Goal: Information Seeking & Learning: Learn about a topic

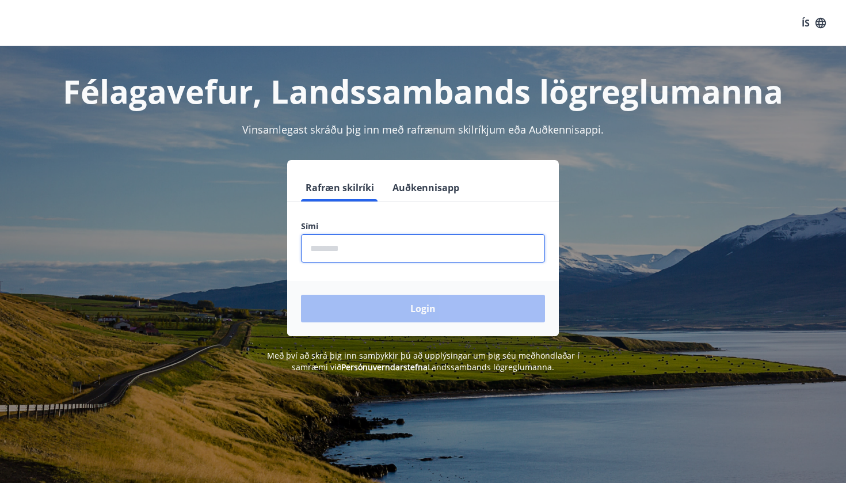
click at [416, 243] on input "phone" at bounding box center [423, 248] width 244 height 28
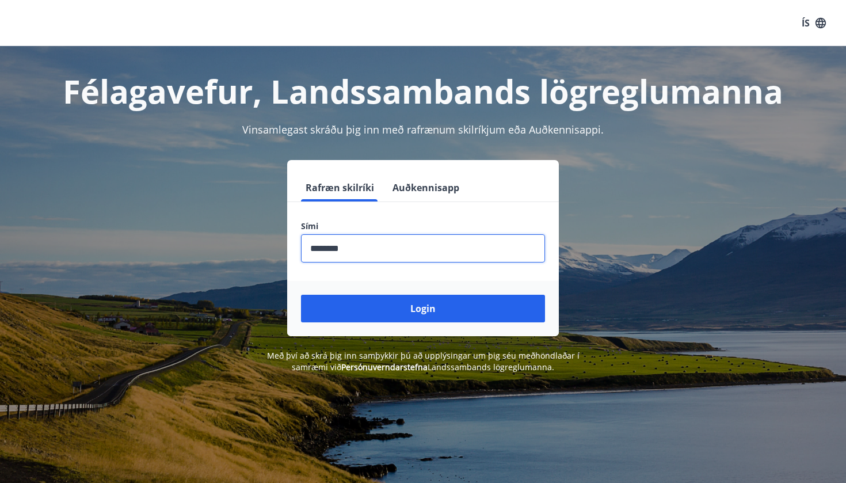
type input "********"
click at [423, 308] on button "Login" at bounding box center [423, 309] width 244 height 28
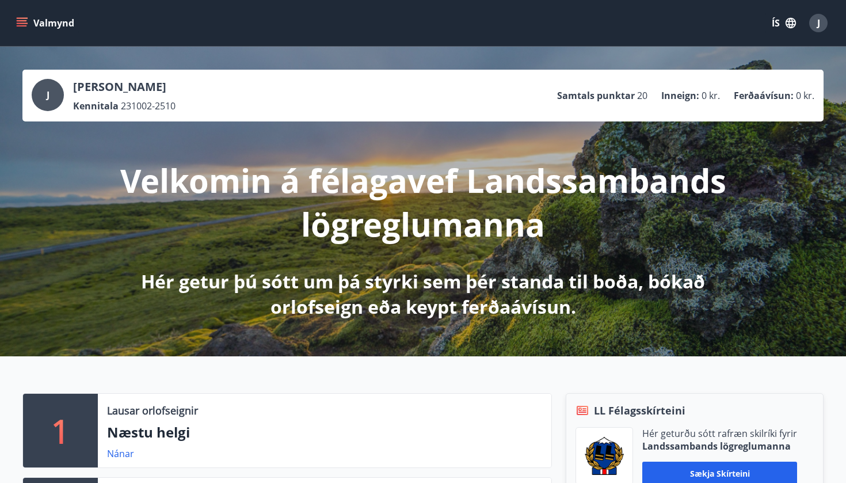
click at [22, 24] on icon "menu" at bounding box center [22, 23] width 12 height 12
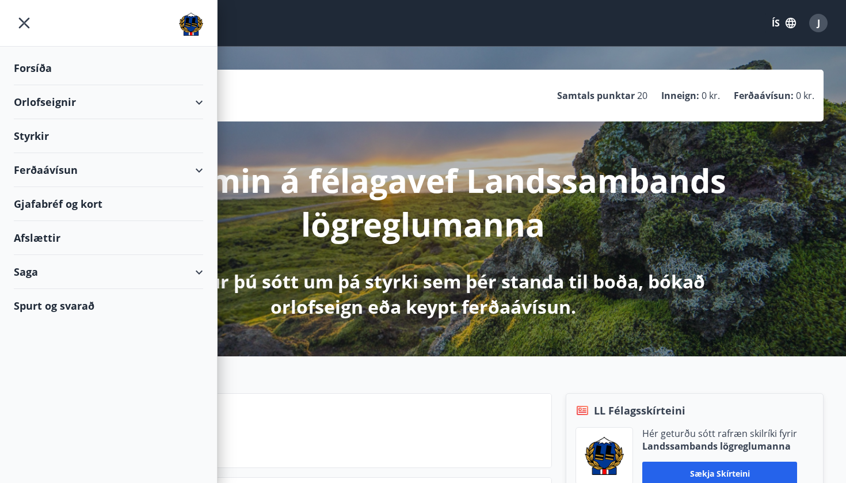
click at [47, 247] on div "Afslættir" at bounding box center [108, 238] width 189 height 34
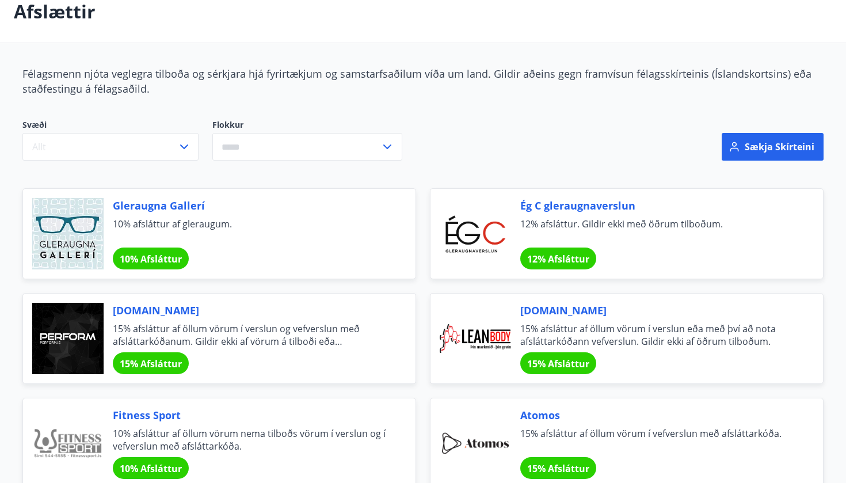
scroll to position [47, 0]
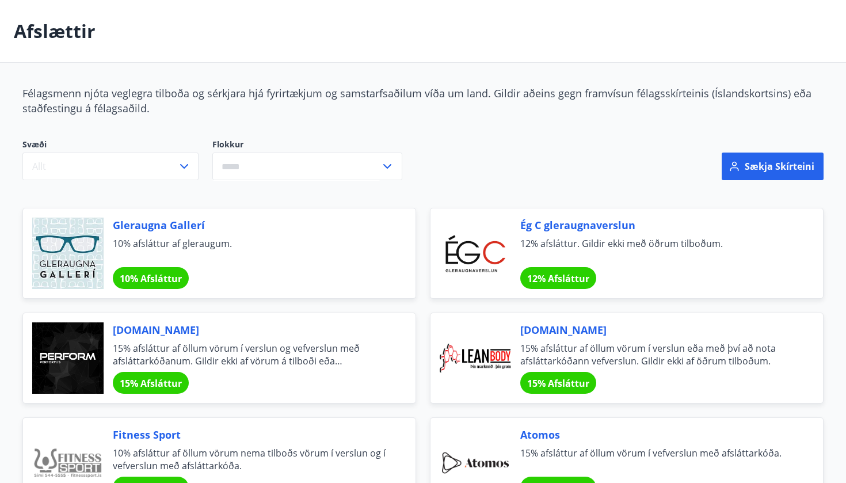
click at [235, 170] on input "text" at bounding box center [296, 166] width 168 height 28
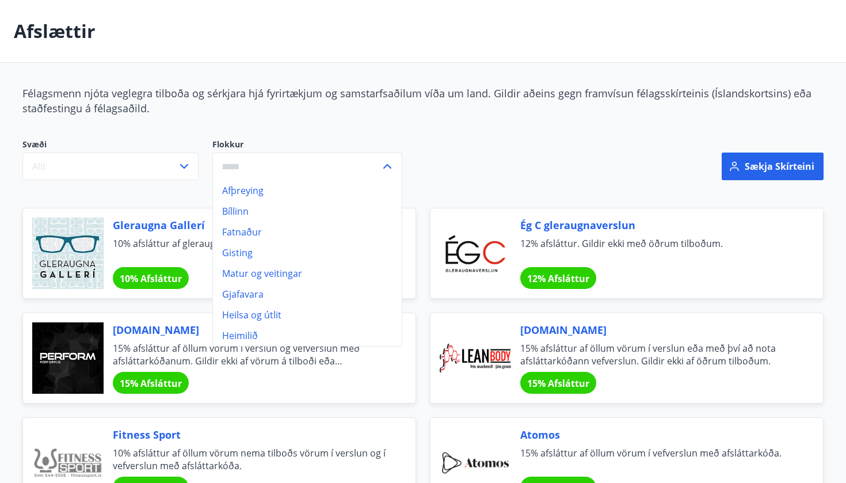
click at [286, 269] on li "Matur og veitingar" at bounding box center [307, 273] width 189 height 21
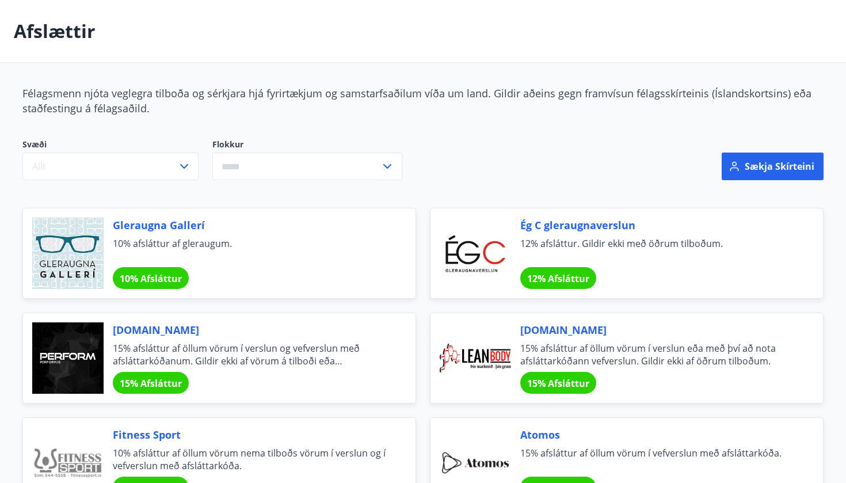
type input "**********"
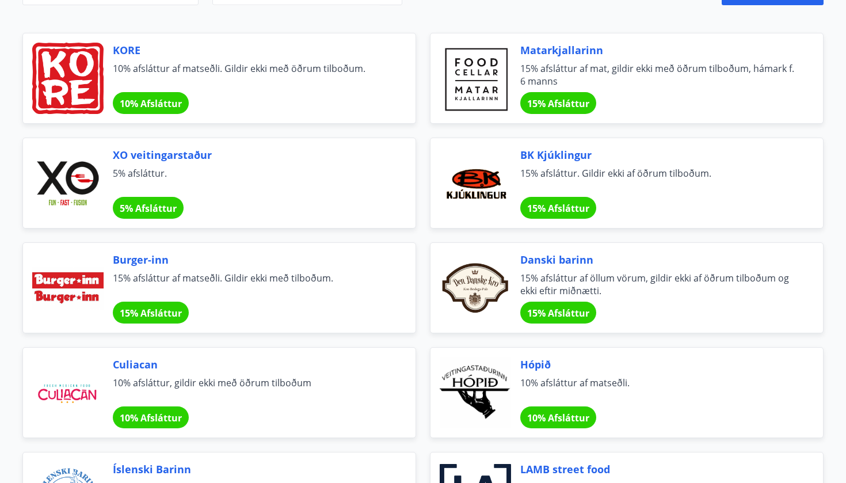
scroll to position [223, 0]
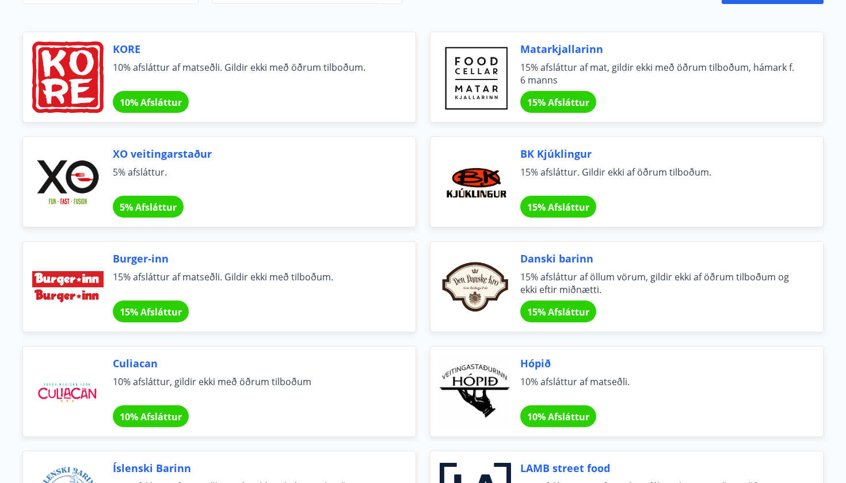
click at [147, 262] on span "Burger-inn" at bounding box center [250, 258] width 275 height 15
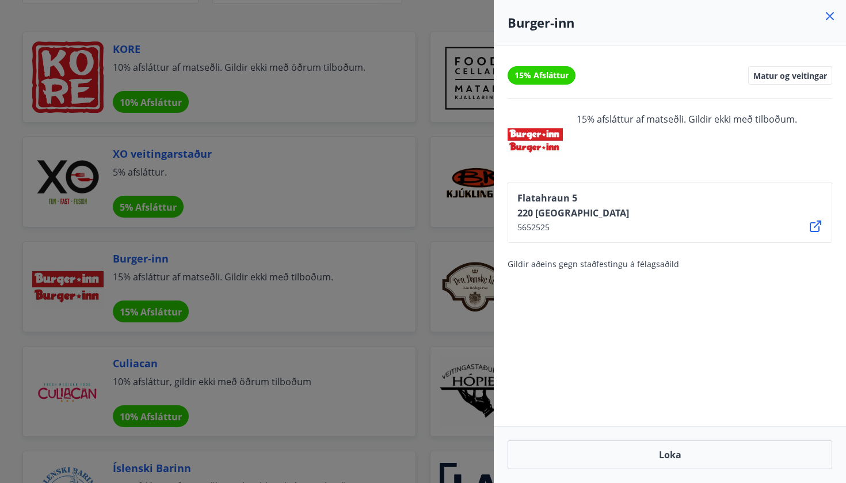
click at [433, 16] on div at bounding box center [423, 241] width 846 height 483
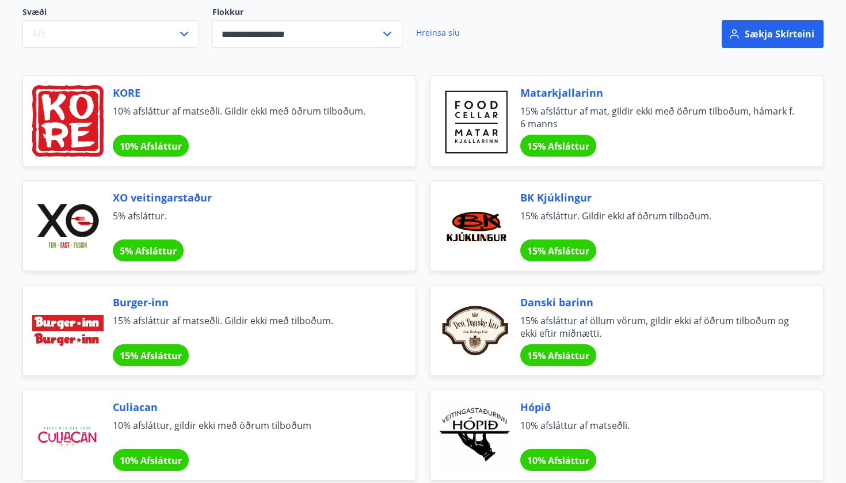
scroll to position [178, 0]
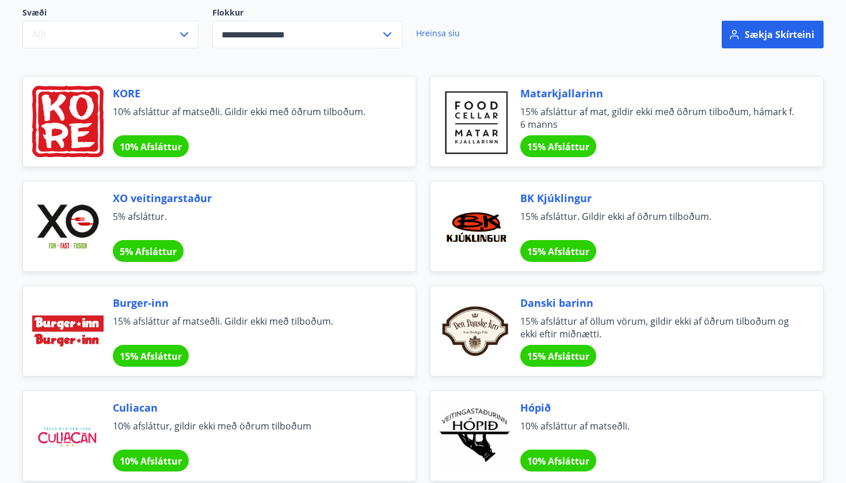
click at [161, 322] on span "15% afsláttur af matseðli. Gildir ekki með tilboðum." at bounding box center [250, 327] width 275 height 25
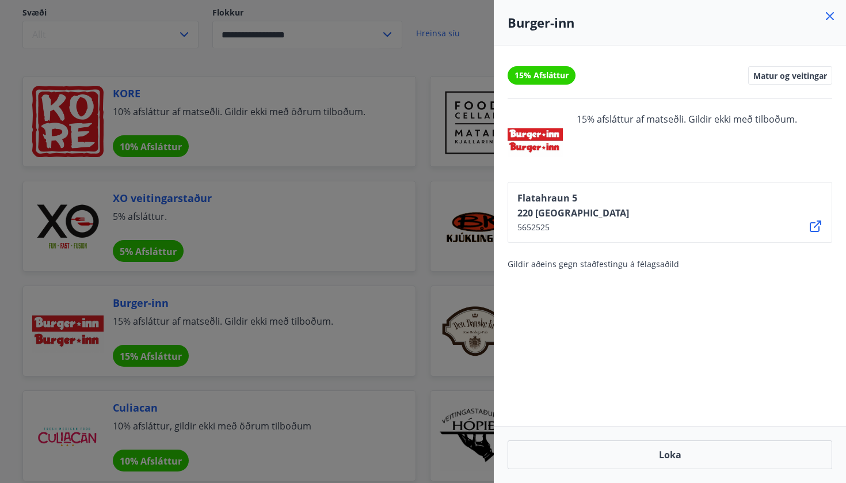
click at [297, 81] on div at bounding box center [423, 241] width 846 height 483
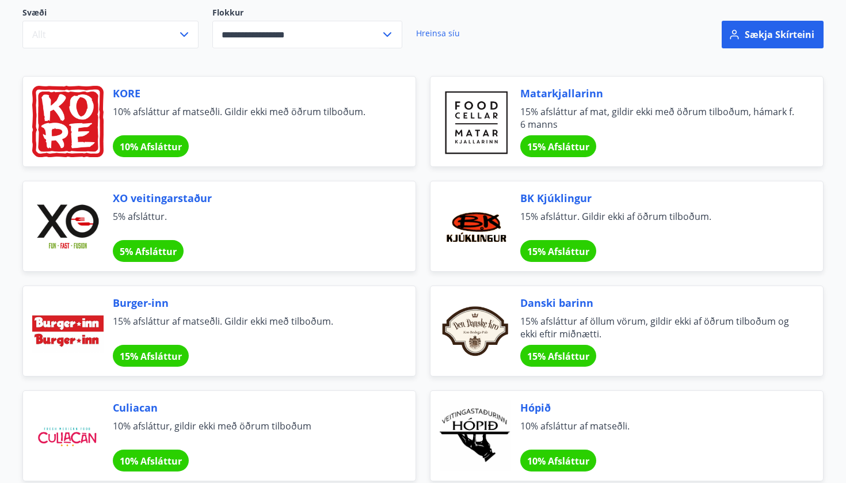
click at [540, 213] on span "15% afsláttur. Gildir ekki af öðrum tilboðum." at bounding box center [657, 222] width 275 height 25
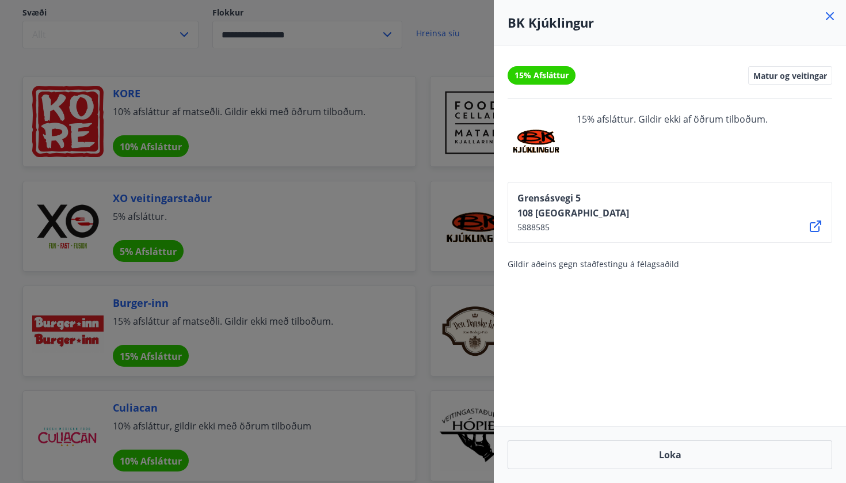
click at [412, 173] on div at bounding box center [423, 241] width 846 height 483
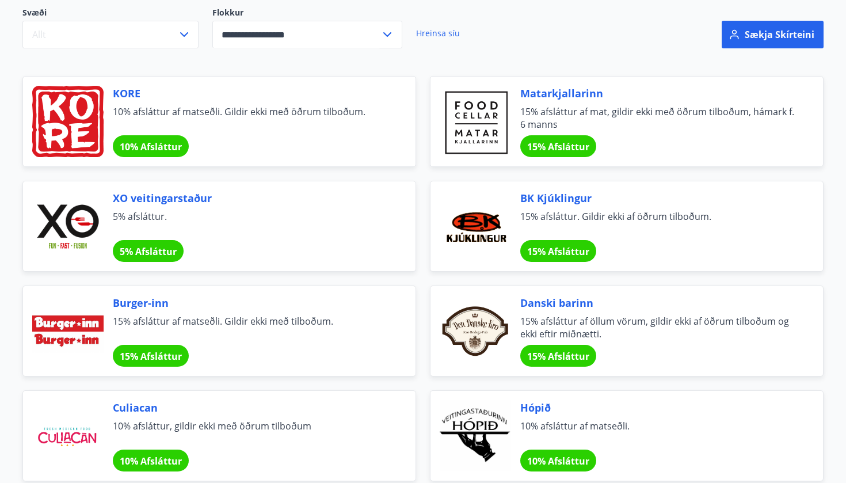
click at [584, 115] on span "15% afsláttur af mat, gildir ekki með öðrum tilboðum, hámark f. 6 manns" at bounding box center [657, 117] width 275 height 25
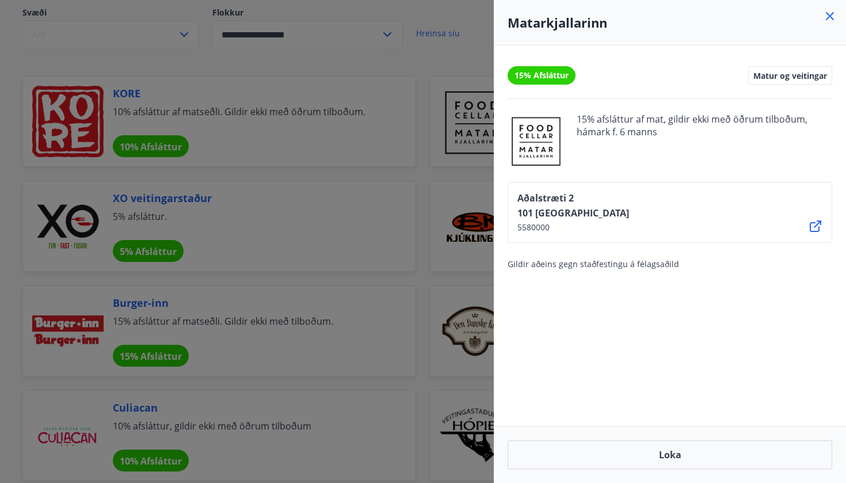
click at [412, 147] on div at bounding box center [423, 241] width 846 height 483
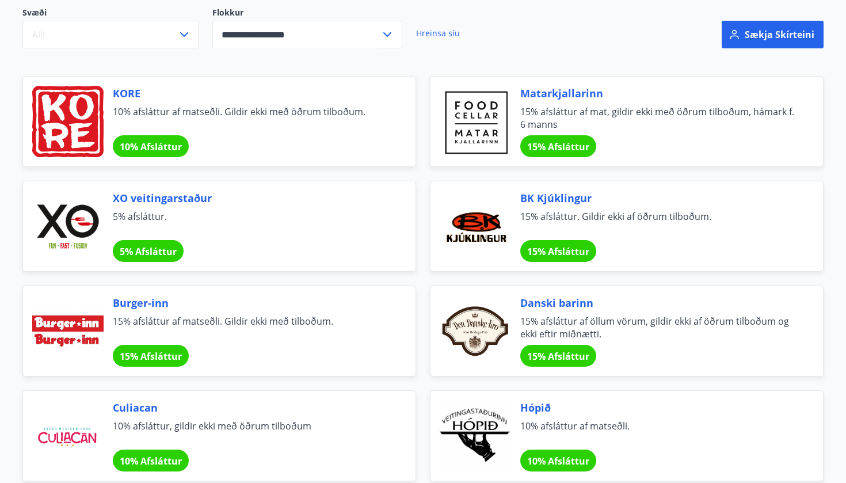
click at [244, 188] on div "XO veitingarstaður 5% afsláttur. 5% Afsláttur" at bounding box center [218, 226] width 393 height 91
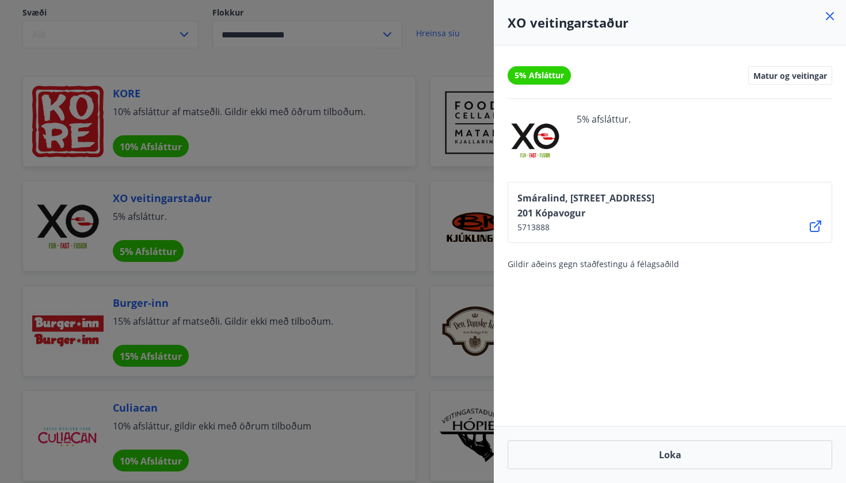
click at [284, 162] on div at bounding box center [423, 241] width 846 height 483
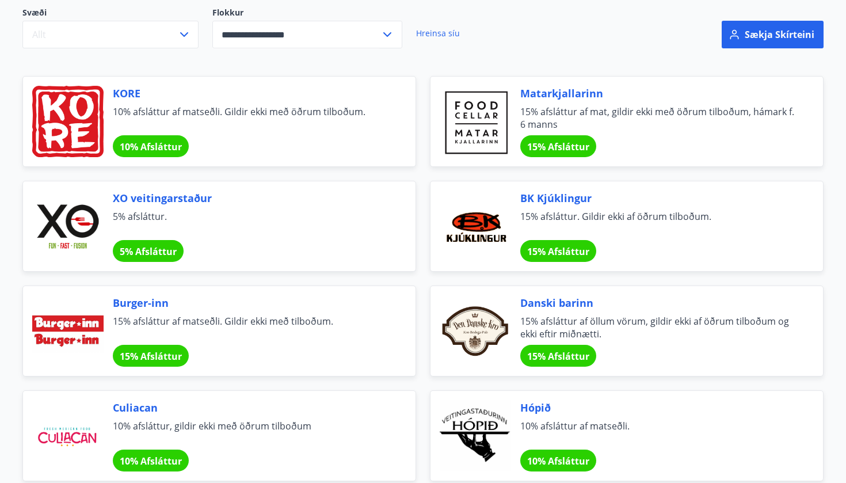
click at [204, 108] on span "10% afsláttur af matseðli. Gildir ekki með öðrum tilboðum." at bounding box center [250, 117] width 275 height 25
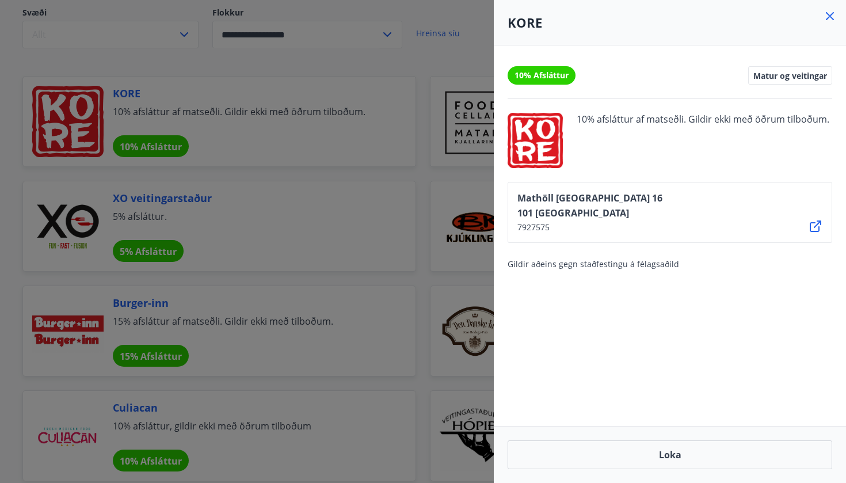
click at [204, 108] on div at bounding box center [423, 241] width 846 height 483
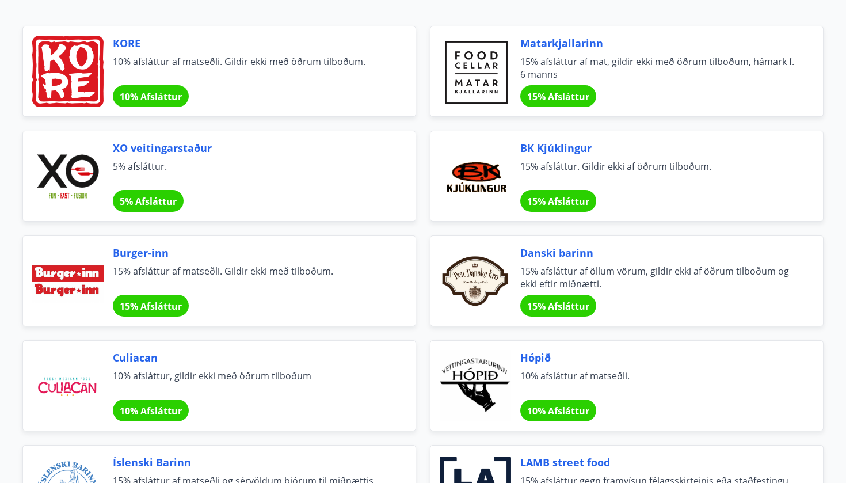
scroll to position [291, 0]
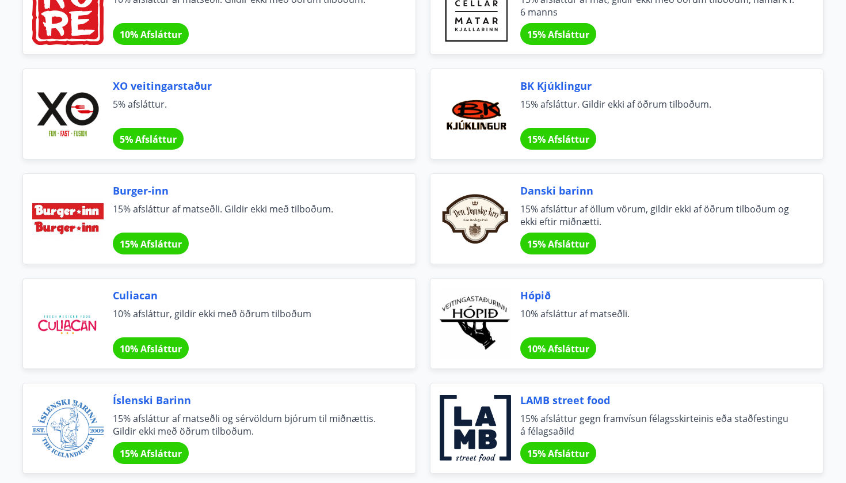
click at [537, 295] on span "Hópið" at bounding box center [657, 295] width 275 height 15
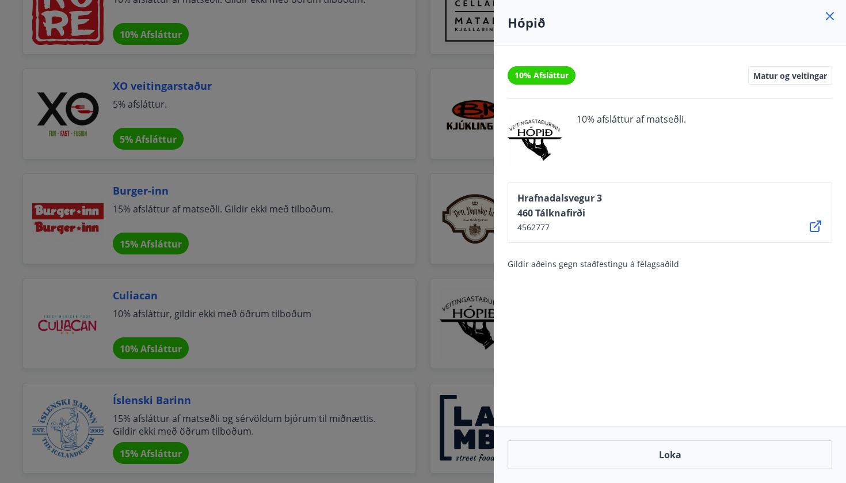
click at [460, 231] on div at bounding box center [423, 241] width 846 height 483
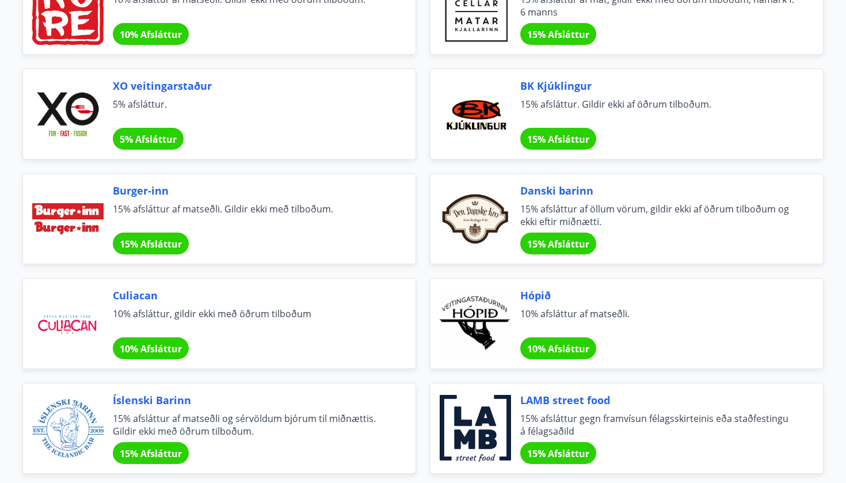
click at [295, 300] on span "Culiacan" at bounding box center [250, 295] width 275 height 15
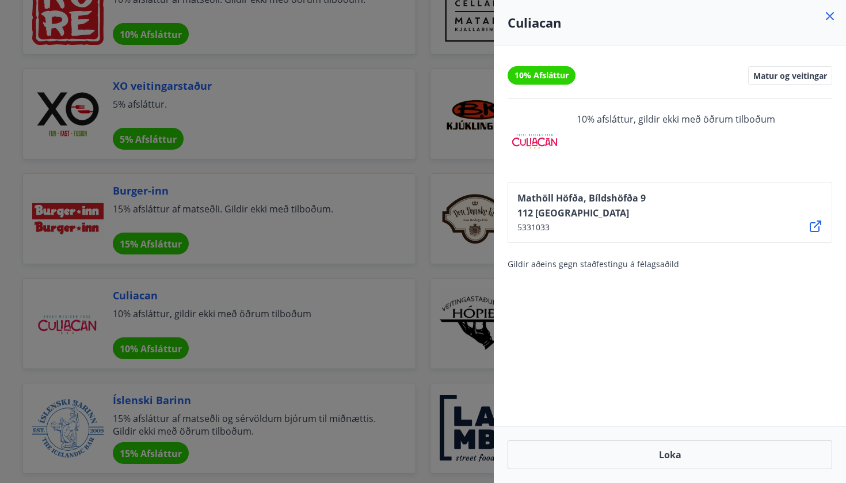
click at [333, 216] on div at bounding box center [423, 241] width 846 height 483
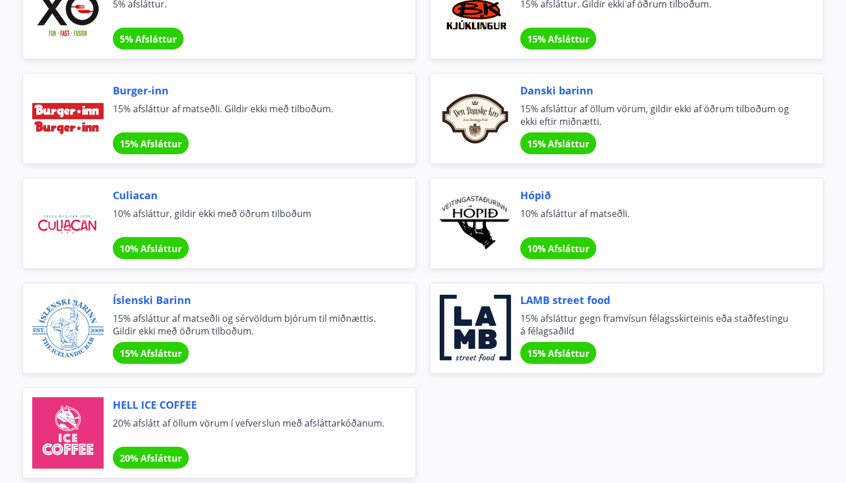
scroll to position [393, 0]
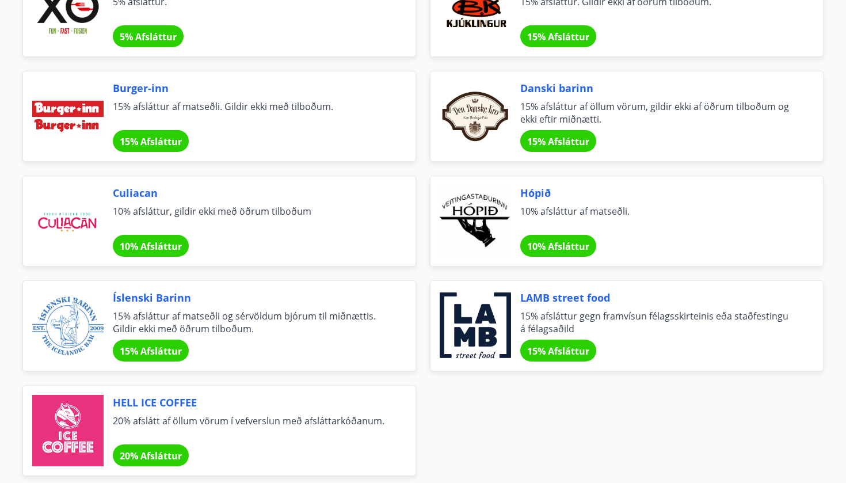
click at [211, 313] on span "15% afsláttur af matseðli og sérvöldum bjórum til miðnættis. Gildir ekki með öð…" at bounding box center [250, 322] width 275 height 25
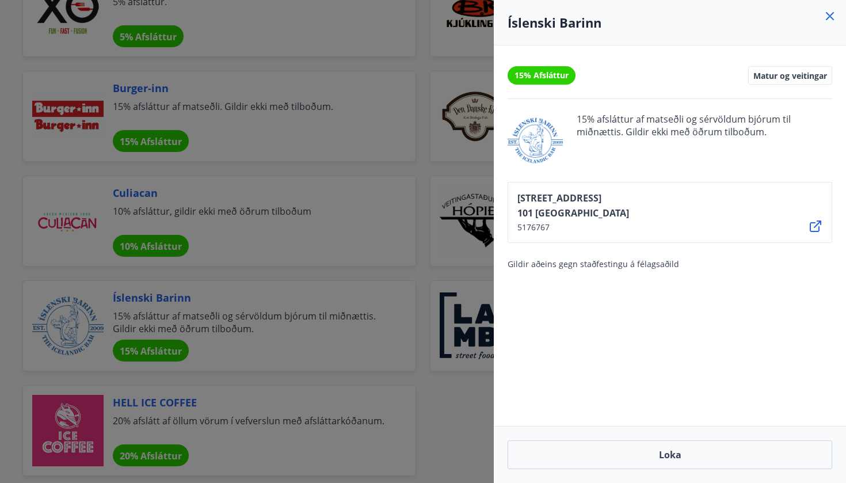
click at [211, 313] on div at bounding box center [423, 241] width 846 height 483
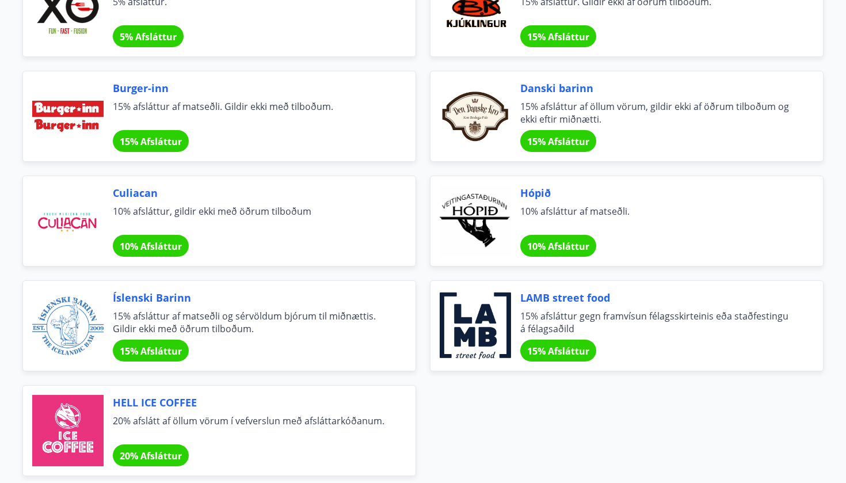
click at [568, 312] on span "15% afsláttur gegn framvísun félagsskirteinis eða staðfestingu á félagsaðild" at bounding box center [657, 322] width 275 height 25
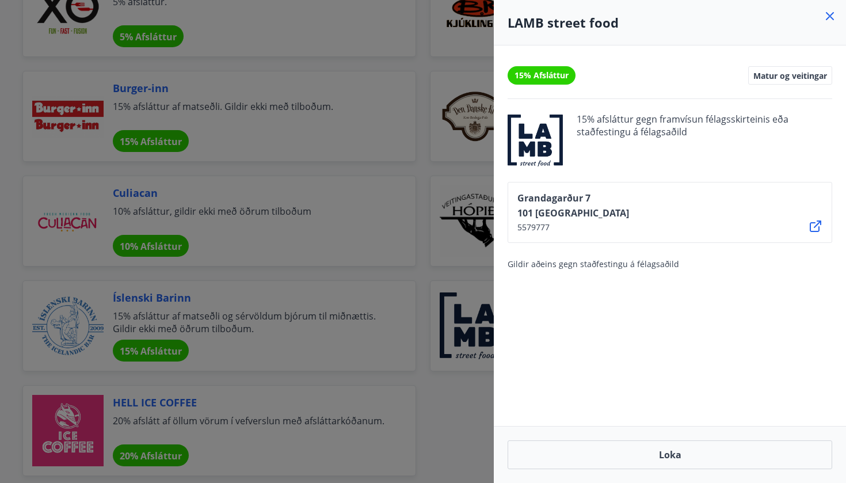
click at [420, 270] on div at bounding box center [423, 241] width 846 height 483
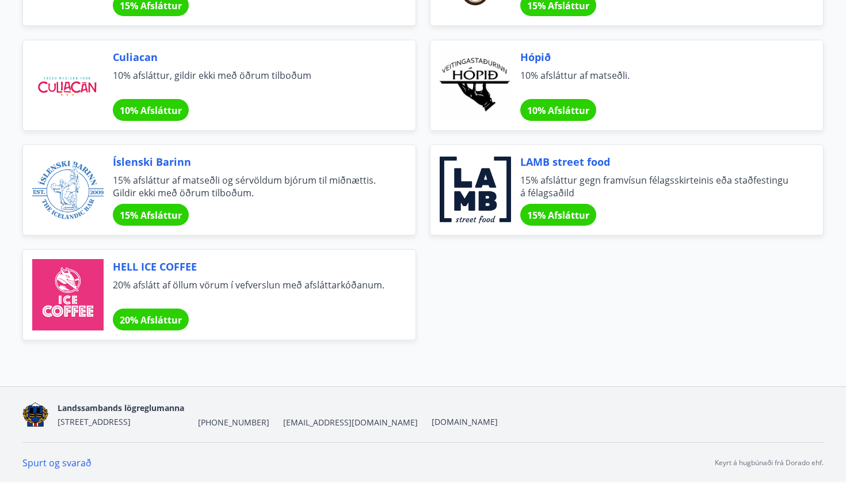
scroll to position [529, 0]
click at [309, 292] on span "20% afslátt af öllum vörum í vefverslun með afsláttarkóðanum." at bounding box center [250, 290] width 275 height 25
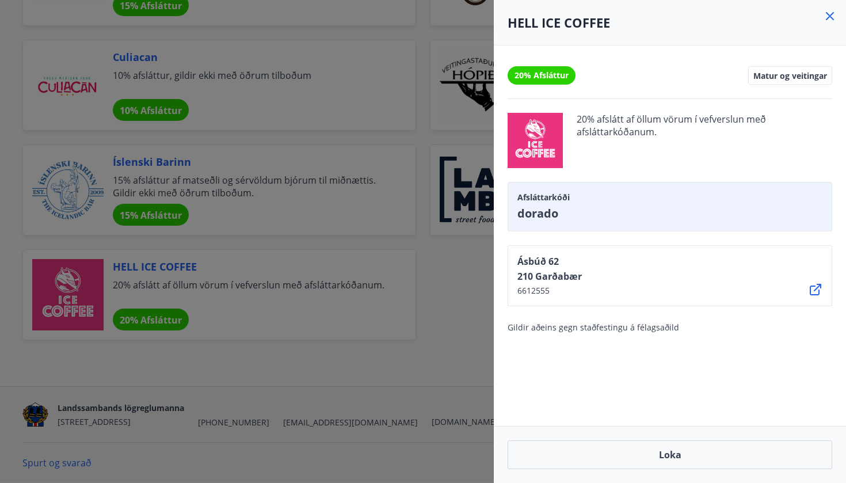
click at [309, 292] on div at bounding box center [423, 241] width 846 height 483
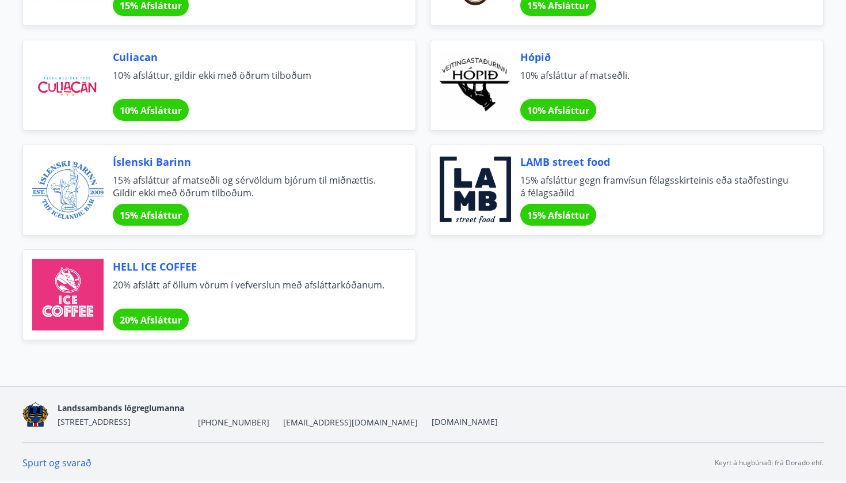
drag, startPoint x: 388, startPoint y: 15, endPoint x: 409, endPoint y: 7, distance: 22.0
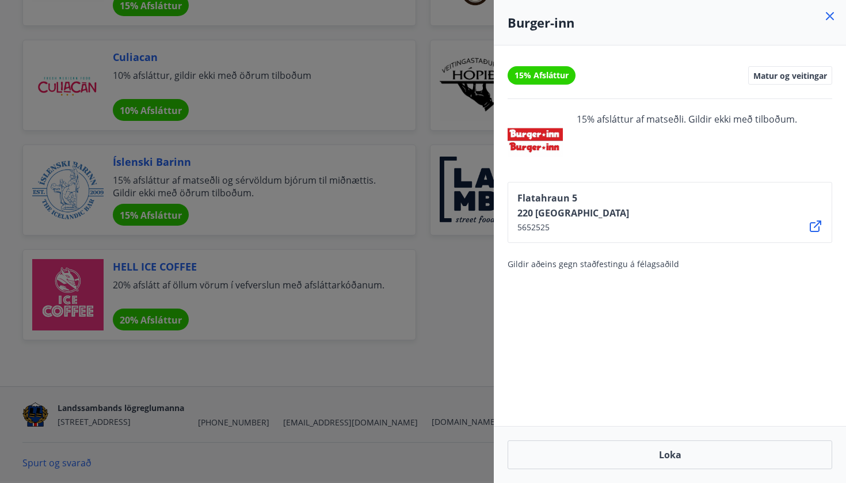
click at [322, 89] on div at bounding box center [423, 241] width 846 height 483
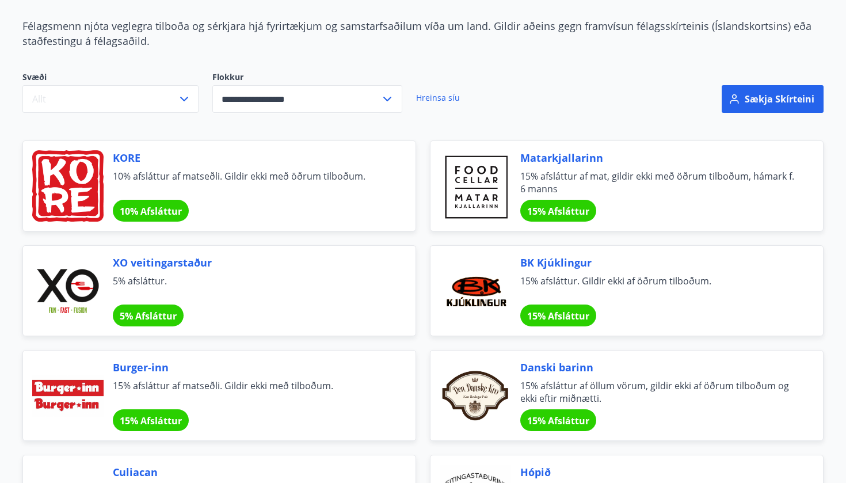
scroll to position [52, 0]
